Goal: Book appointment/travel/reservation

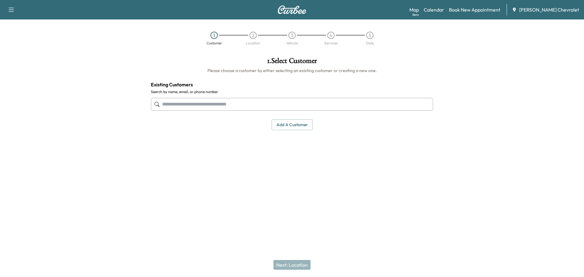
click at [252, 105] on input "text" at bounding box center [292, 104] width 282 height 13
click at [491, 6] on link "Book New Appointment" at bounding box center [474, 9] width 51 height 7
click at [489, 10] on link "Book New Appointment" at bounding box center [474, 9] width 51 height 7
click at [486, 6] on link "Book New Appointment" at bounding box center [474, 9] width 51 height 7
click at [484, 9] on link "Book New Appointment" at bounding box center [474, 9] width 51 height 7
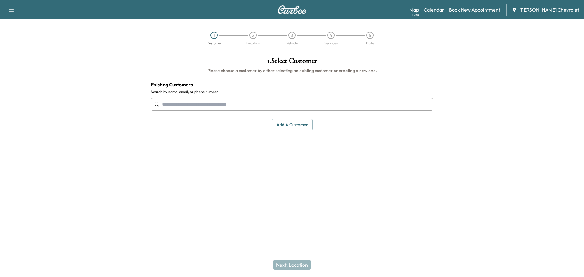
click at [484, 9] on link "Book New Appointment" at bounding box center [474, 9] width 51 height 7
drag, startPoint x: 502, startPoint y: 5, endPoint x: 498, endPoint y: 10, distance: 6.9
click at [500, 8] on div "Map Beta Calendar Book New Appointment [PERSON_NAME] Chevrolet" at bounding box center [494, 10] width 170 height 12
click at [496, 11] on link "Book New Appointment" at bounding box center [474, 9] width 51 height 7
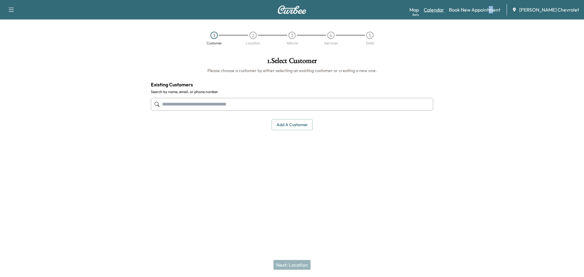
click at [444, 9] on link "Calendar" at bounding box center [434, 9] width 20 height 7
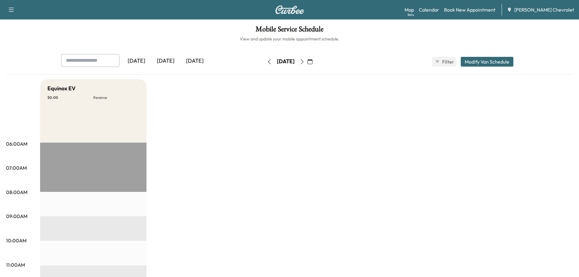
click at [305, 62] on icon "button" at bounding box center [302, 61] width 5 height 5
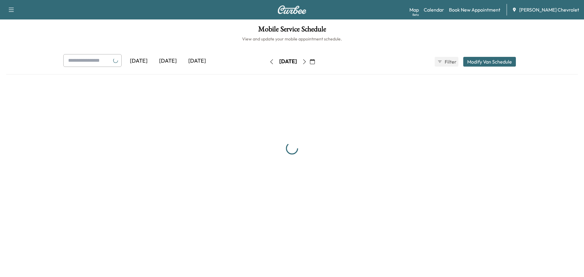
click at [297, 62] on div "[DATE]" at bounding box center [288, 62] width 18 height 8
click at [310, 62] on div "[DATE]" at bounding box center [287, 62] width 43 height 10
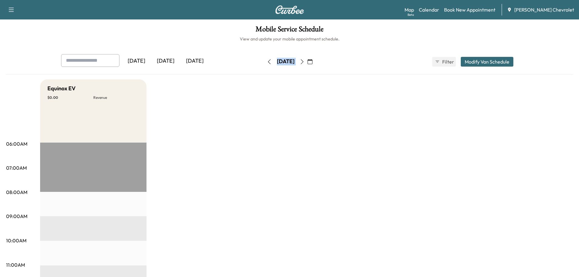
click at [305, 64] on icon "button" at bounding box center [302, 61] width 5 height 5
click at [305, 61] on icon "button" at bounding box center [302, 61] width 5 height 5
click at [313, 61] on icon "button" at bounding box center [310, 61] width 5 height 5
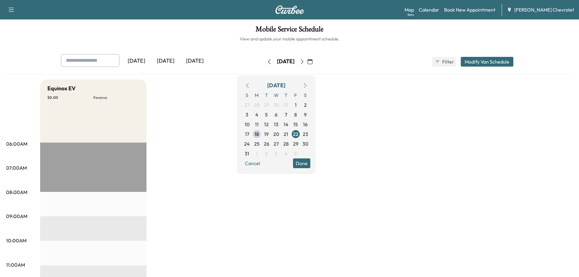
click at [299, 133] on span "22" at bounding box center [295, 133] width 5 height 7
click at [269, 144] on span "26" at bounding box center [266, 143] width 5 height 7
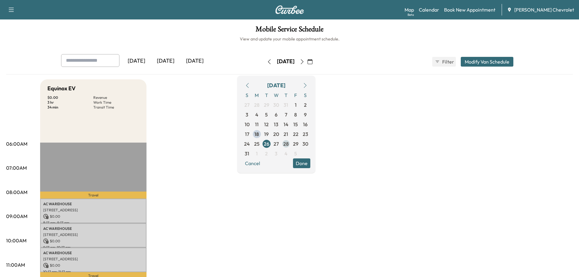
click at [289, 144] on span "28" at bounding box center [285, 143] width 5 height 7
click at [269, 145] on span "26" at bounding box center [266, 143] width 5 height 7
click at [118, 205] on p "AC WAREHOUSE" at bounding box center [93, 204] width 100 height 5
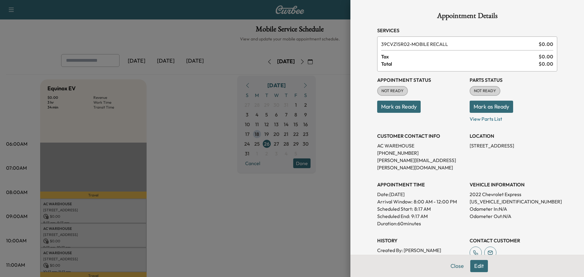
click at [282, 231] on div at bounding box center [292, 138] width 584 height 277
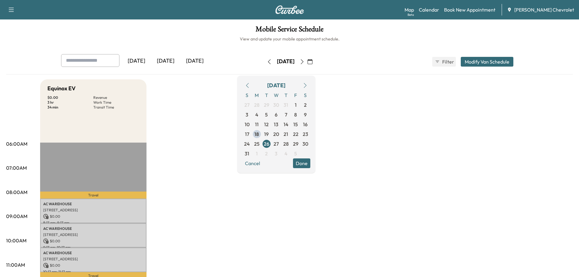
scroll to position [71, 0]
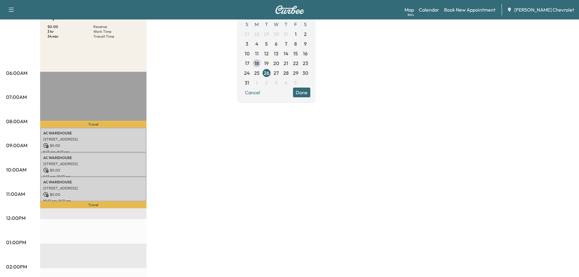
click at [287, 153] on div "Equinox EV $ 0.00 Revenue 3 hr Work Time 34 min Transit Time Travel AC WAREHOUS…" at bounding box center [306, 237] width 533 height 456
click at [112, 134] on p "AC WAREHOUSE" at bounding box center [93, 133] width 100 height 5
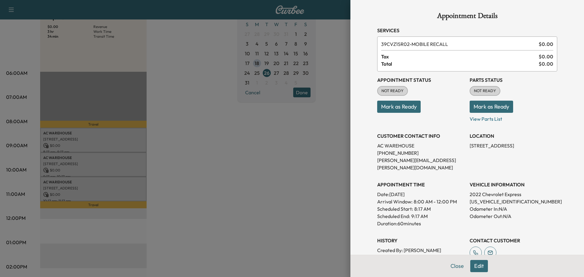
click at [283, 201] on div at bounding box center [292, 138] width 584 height 277
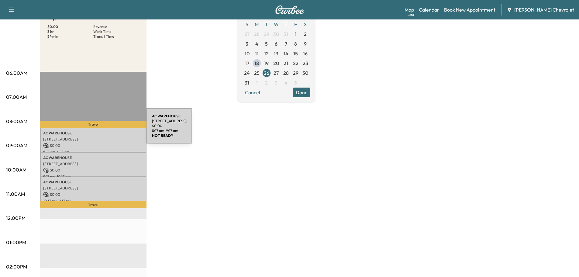
click at [101, 130] on div "AC WAREHOUSE [STREET_ADDRESS] $ 0.00 8:17 am - 9:17 am" at bounding box center [93, 140] width 106 height 25
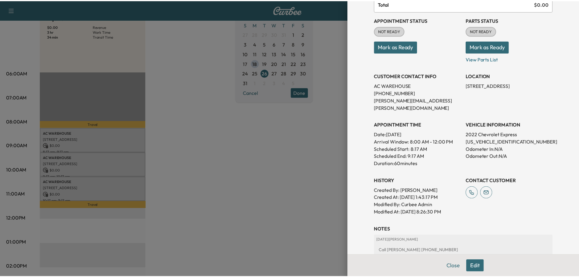
scroll to position [98, 0]
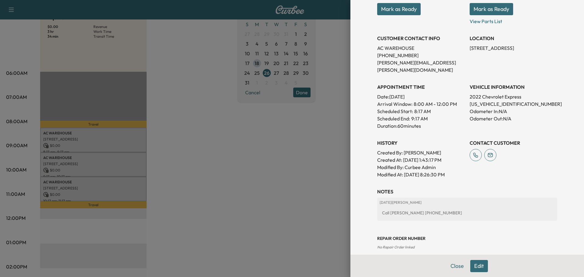
drag, startPoint x: 244, startPoint y: 215, endPoint x: 247, endPoint y: 215, distance: 3.3
click at [245, 216] on div at bounding box center [292, 138] width 584 height 277
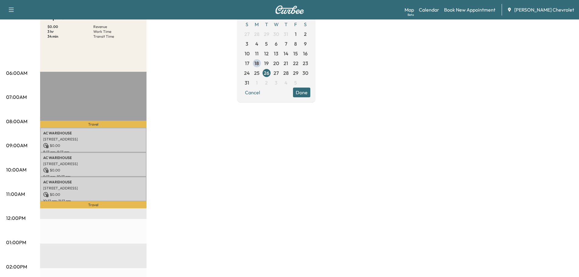
click at [192, 118] on div "Equinox EV $ 0.00 Revenue 3 hr Work Time 34 min Transit Time Travel AC WAREHOUS…" at bounding box center [306, 237] width 533 height 456
